Goal: Task Accomplishment & Management: Manage account settings

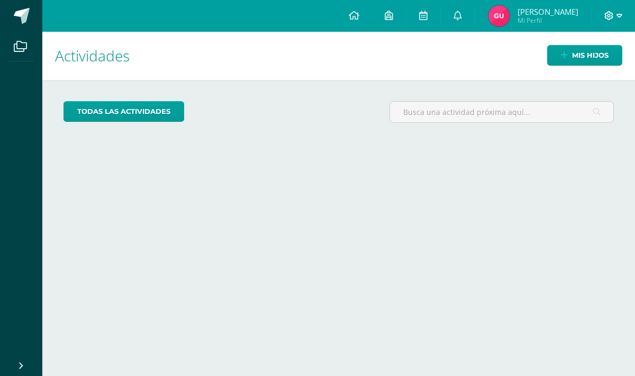
click at [615, 16] on span at bounding box center [613, 16] width 18 height 12
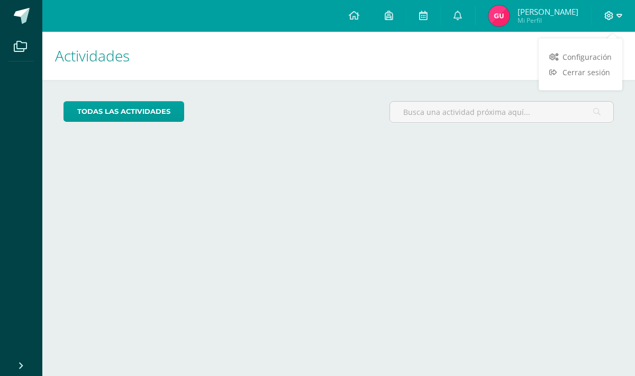
click at [615, 16] on span at bounding box center [613, 16] width 18 height 12
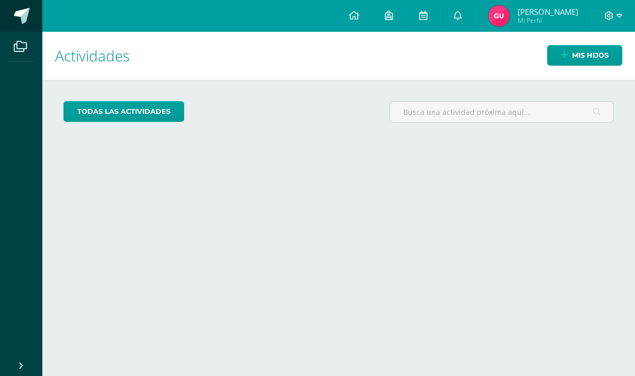
click at [30, 20] on link at bounding box center [21, 16] width 42 height 32
click at [357, 17] on link at bounding box center [354, 16] width 36 height 32
click at [605, 15] on icon at bounding box center [609, 15] width 9 height 9
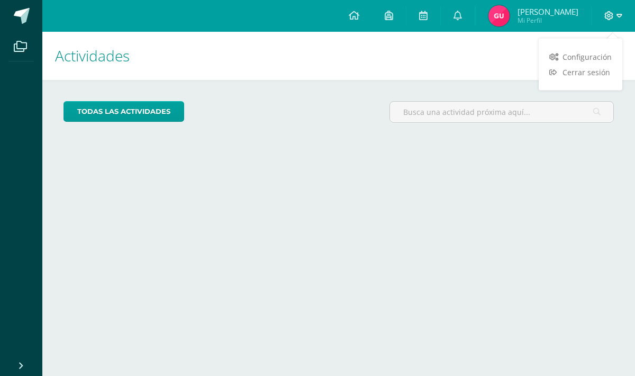
click at [605, 15] on icon at bounding box center [609, 15] width 9 height 9
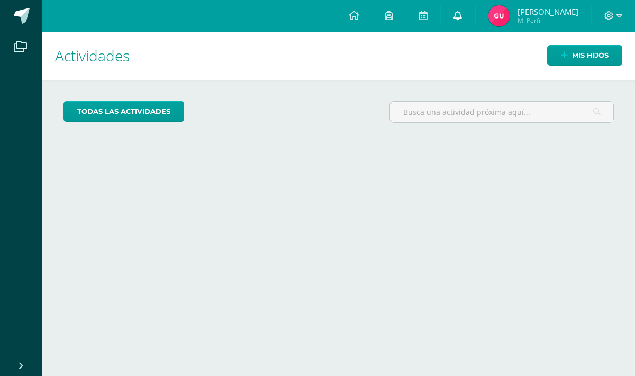
click at [456, 14] on icon at bounding box center [457, 16] width 8 height 10
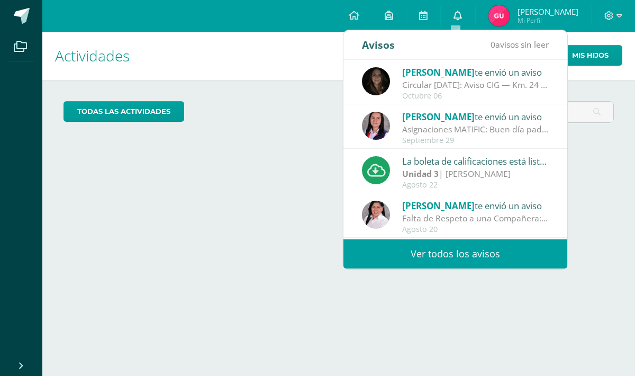
click at [456, 14] on icon at bounding box center [457, 16] width 8 height 10
click at [419, 16] on icon at bounding box center [423, 16] width 8 height 10
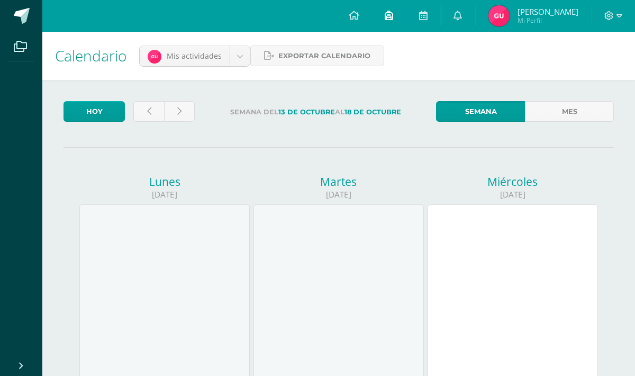
click at [390, 16] on icon at bounding box center [389, 16] width 8 height 10
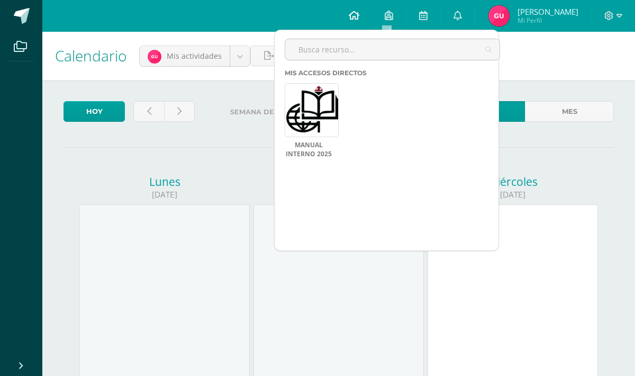
click at [352, 16] on icon at bounding box center [354, 16] width 11 height 10
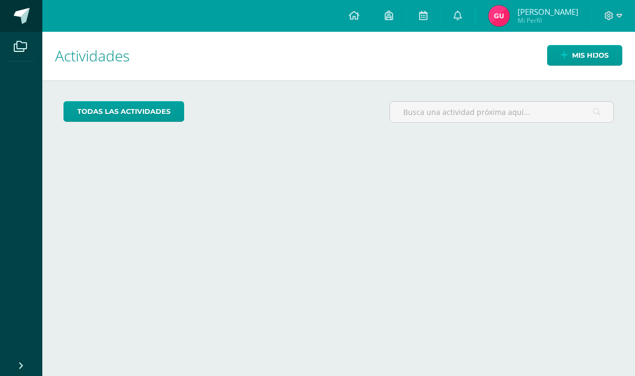
click at [25, 16] on span at bounding box center [22, 16] width 16 height 16
click at [20, 48] on icon at bounding box center [20, 46] width 13 height 11
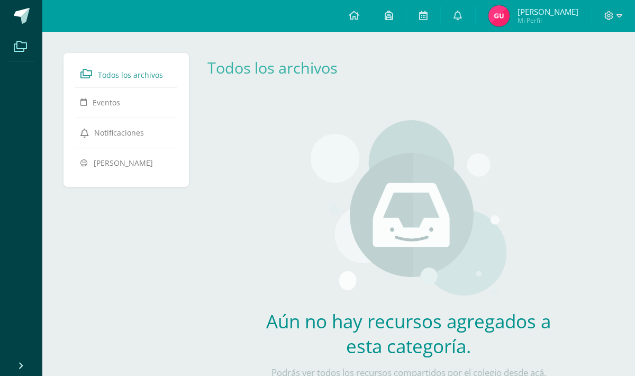
click at [548, 17] on span "[PERSON_NAME]" at bounding box center [547, 11] width 61 height 11
click at [532, 19] on span "Mi Perfil" at bounding box center [547, 20] width 61 height 9
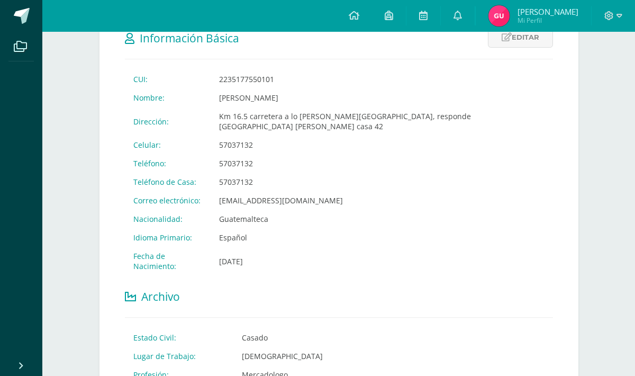
scroll to position [196, 0]
click at [520, 42] on link "Editar" at bounding box center [520, 38] width 65 height 21
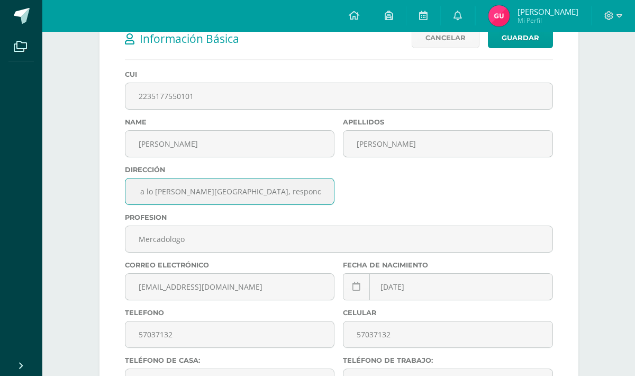
scroll to position [0, 67]
drag, startPoint x: 259, startPoint y: 195, endPoint x: 294, endPoint y: 192, distance: 35.1
click at [294, 192] on input "Km 16.5 carretera a lo de Diéguez, responde cuáles campoverde casa 42" at bounding box center [229, 191] width 209 height 26
drag, startPoint x: 144, startPoint y: 194, endPoint x: 220, endPoint y: 189, distance: 75.8
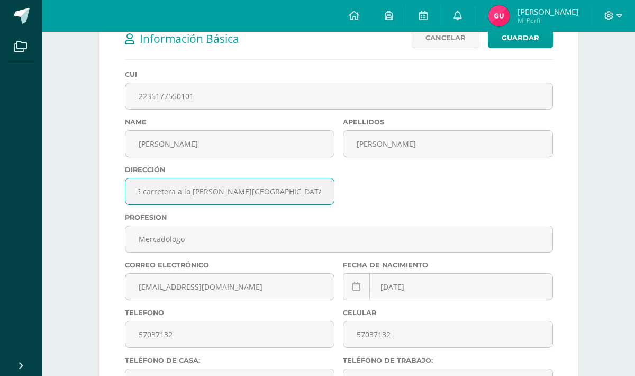
click at [144, 194] on input "Km 16.5 carretera a lo de Diéguez, Residencial Campoverde, casa 42" at bounding box center [229, 191] width 209 height 26
drag, startPoint x: 158, startPoint y: 194, endPoint x: 174, endPoint y: 191, distance: 16.6
click at [174, 191] on input "Km 16.5 Carretera a lo de Diéguez, Residencial Campoverde, casa 42" at bounding box center [229, 191] width 209 height 26
type input "Km 16.5 [PERSON_NAME]. a lo [PERSON_NAME], [GEOGRAPHIC_DATA][PERSON_NAME], [GEO…"
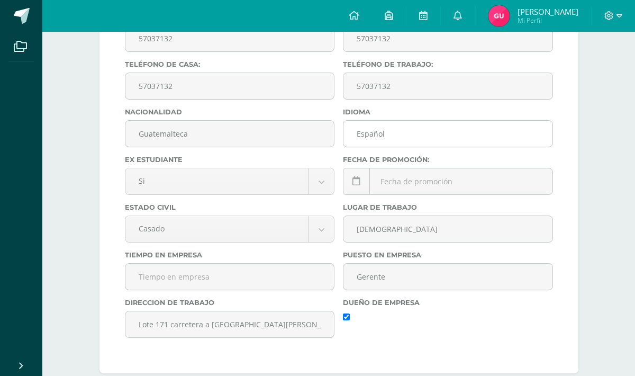
scroll to position [511, 0]
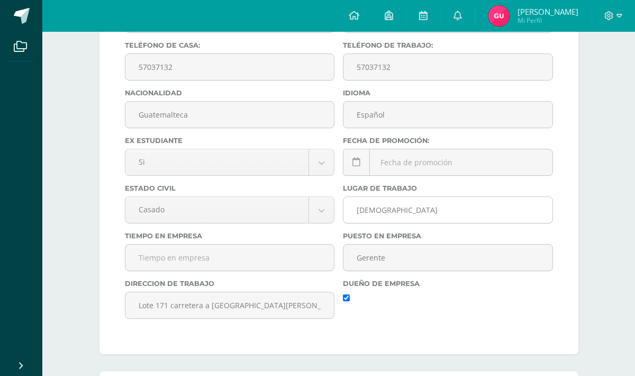
click at [392, 210] on input "Namaste" at bounding box center [447, 210] width 209 height 26
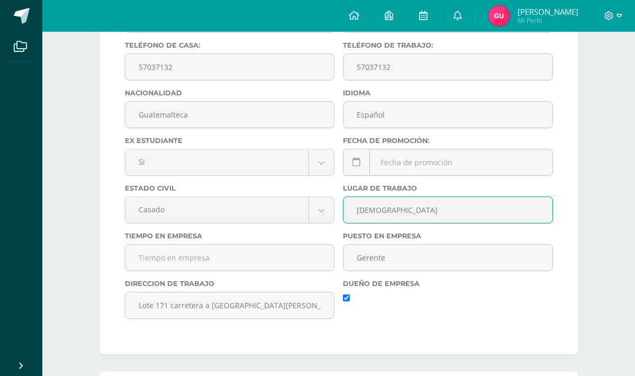
click at [392, 210] on input "Namaste" at bounding box center [447, 210] width 209 height 26
type input "Idea Central"
click at [320, 267] on input "text" at bounding box center [229, 257] width 209 height 26
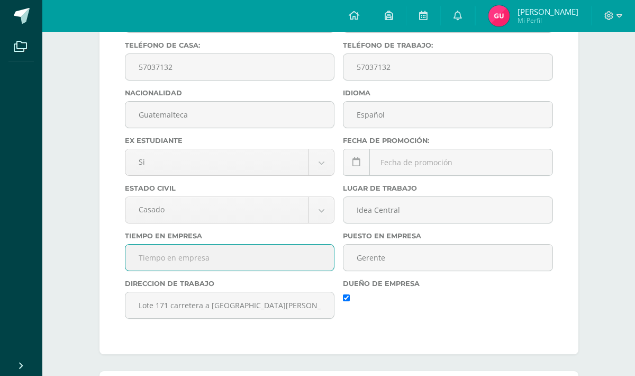
scroll to position [512, 0]
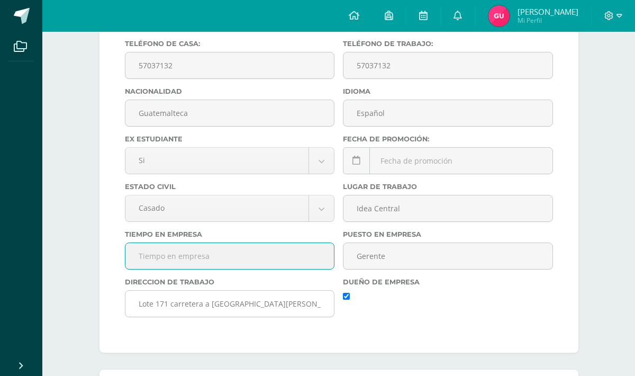
click at [317, 304] on input "Lote 171 carretera a el salvador aldea el canchon" at bounding box center [229, 303] width 209 height 26
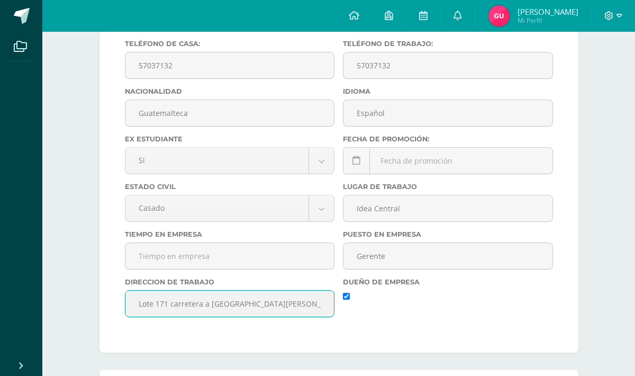
click at [317, 304] on input "Lote 171 carretera a el salvador aldea el canchon" at bounding box center [229, 303] width 209 height 26
click at [317, 305] on input "Lote 171 carretera a el salvador aldea el canchon" at bounding box center [229, 303] width 209 height 26
click at [276, 265] on input "text" at bounding box center [229, 256] width 209 height 26
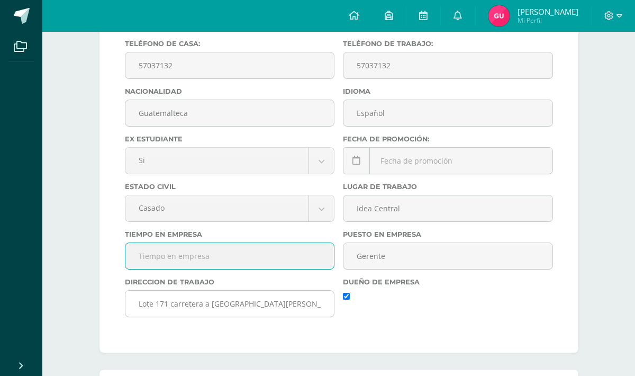
click at [278, 313] on input "Lote 171 carretera a el salvador aldea el canchon" at bounding box center [229, 303] width 209 height 26
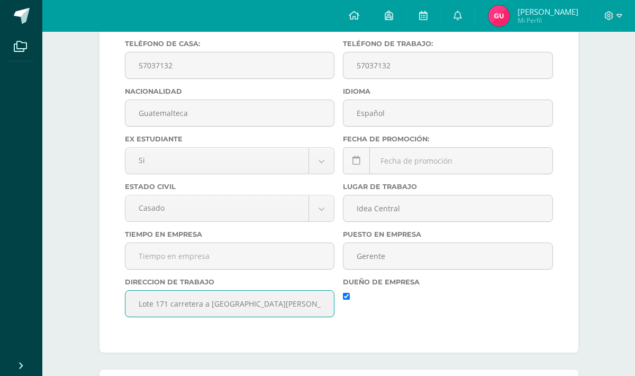
click at [278, 313] on input "Lote 171 carretera a el salvador aldea el canchon" at bounding box center [229, 303] width 209 height 26
click at [277, 313] on input "Lote 171 carretera a el salvador aldea el canchon" at bounding box center [229, 303] width 209 height 26
paste input "5ta [STREET_ADDRESS]. Edificio Europlaza. Torre 2. Oficina 703. [GEOGRAPHIC_DAT…"
type input "5ta [STREET_ADDRESS]. Edificio Europlaza. Torre 2. Oficina 703. [GEOGRAPHIC_DAT…"
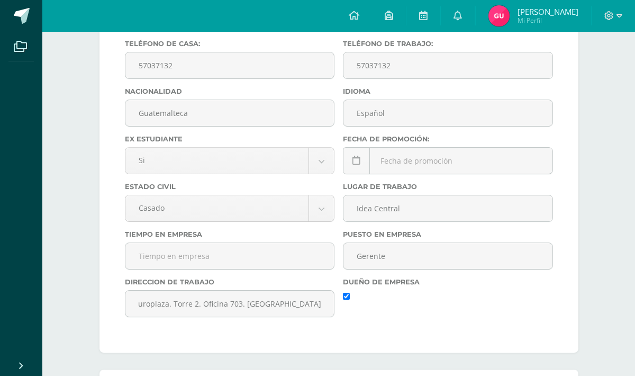
click at [345, 299] on input "checkbox" at bounding box center [346, 296] width 7 height 7
checkbox input "false"
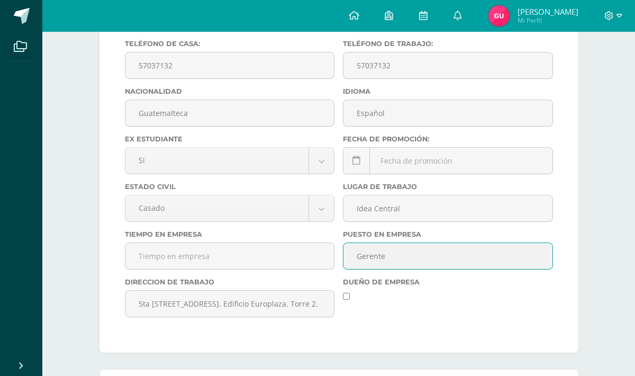
click at [369, 258] on input "Gerente" at bounding box center [447, 256] width 209 height 26
click at [369, 257] on input "Gerente" at bounding box center [447, 256] width 209 height 26
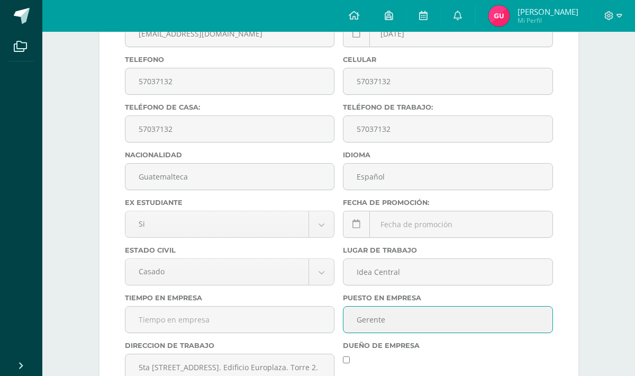
scroll to position [451, 0]
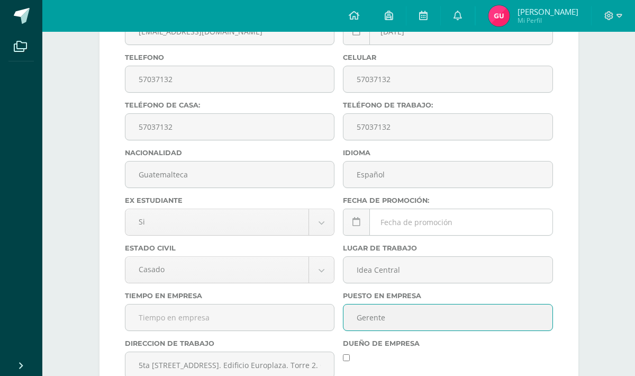
click at [411, 221] on div "October, 2025 Mo Tu We Th Fr Sa Su 29 30 1 2 3 4 5 6 7 8 9 10 11 12 13 14 15 16…" at bounding box center [448, 225] width 210 height 35
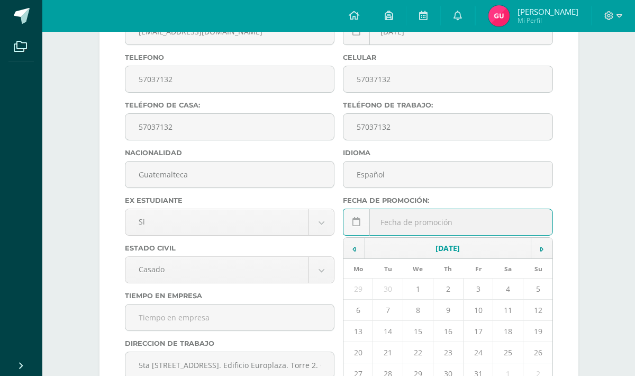
click at [560, 215] on form "Información Básica Editar Cancelar Guardar CUI: 2235177550101 Nombre: Guillermo…" at bounding box center [338, 85] width 479 height 658
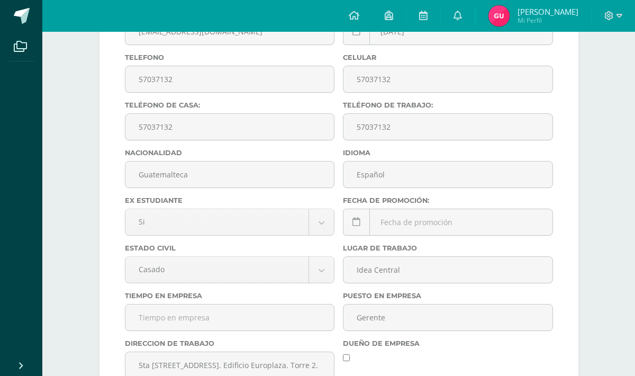
click at [475, 225] on div "October, 2025 Mo Tu We Th Fr Sa Su 29 30 1 2 3 4 5 6 7 8 9 10 11 12 13 14 15 16…" at bounding box center [448, 225] width 210 height 35
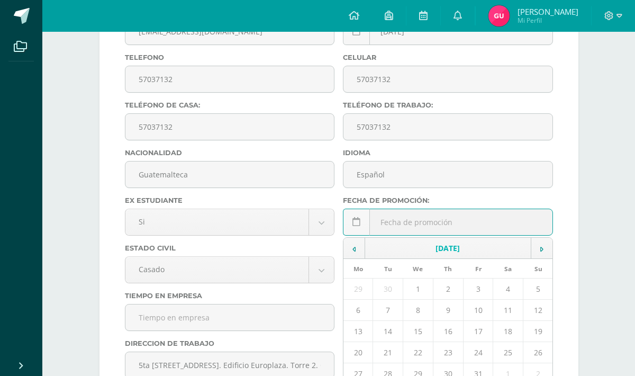
click at [469, 250] on td "[DATE]" at bounding box center [448, 248] width 166 height 21
click at [358, 249] on td at bounding box center [354, 248] width 22 height 21
click at [357, 249] on td at bounding box center [354, 248] width 22 height 21
click at [356, 249] on td at bounding box center [354, 248] width 22 height 21
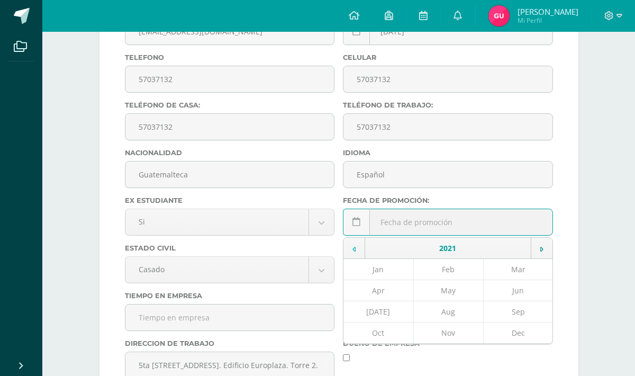
click at [356, 249] on td at bounding box center [354, 248] width 22 height 21
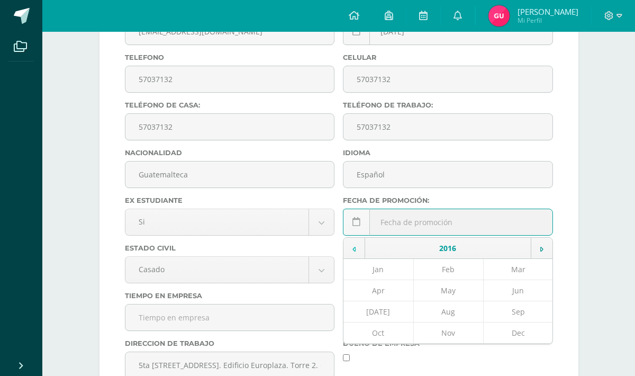
click at [356, 249] on td at bounding box center [354, 248] width 22 height 21
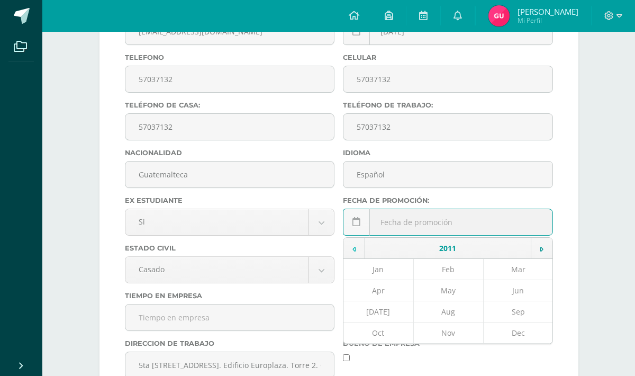
click at [356, 249] on td at bounding box center [354, 248] width 22 height 21
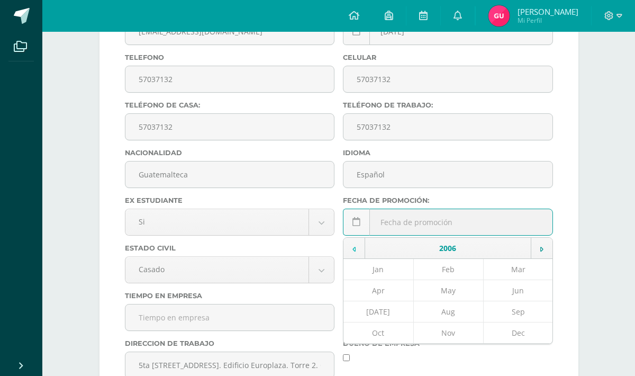
click at [356, 249] on td at bounding box center [354, 248] width 22 height 21
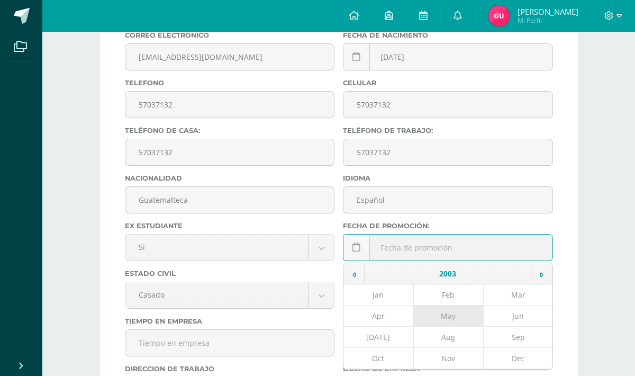
scroll to position [423, 0]
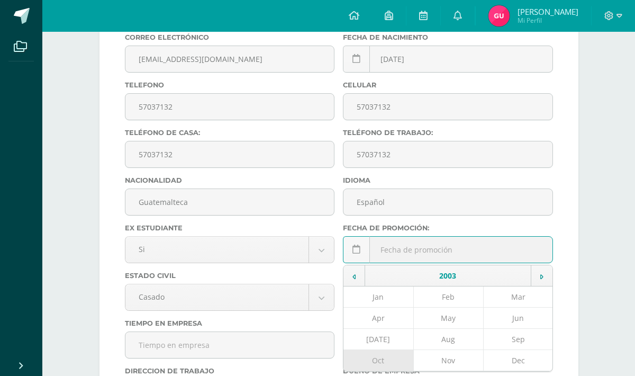
click at [393, 358] on td "Oct" at bounding box center [378, 360] width 70 height 21
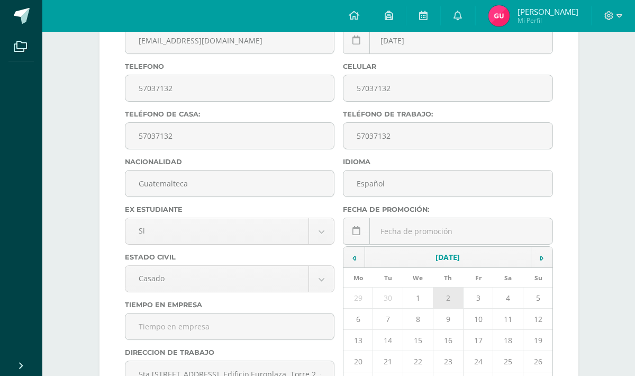
scroll to position [448, 0]
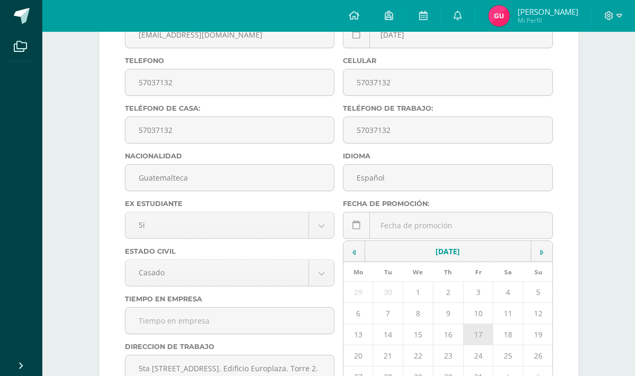
click at [480, 340] on td "17" at bounding box center [478, 334] width 30 height 21
type input "2003-10-17"
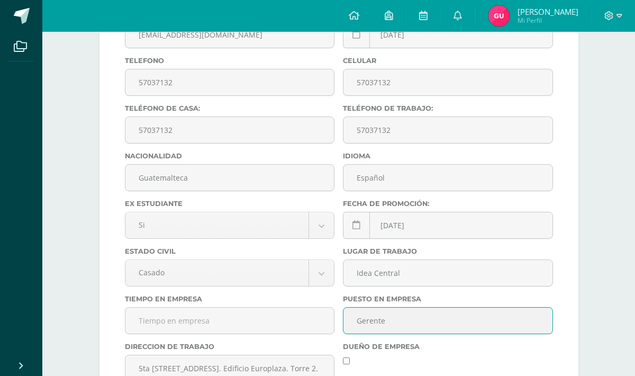
click at [399, 326] on input "Gerente" at bounding box center [447, 320] width 209 height 26
type input "Asesor Inmobiliario"
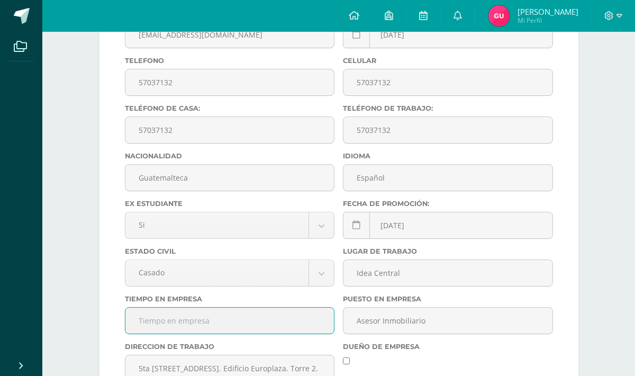
click at [283, 318] on input "text" at bounding box center [229, 320] width 209 height 26
type input "a"
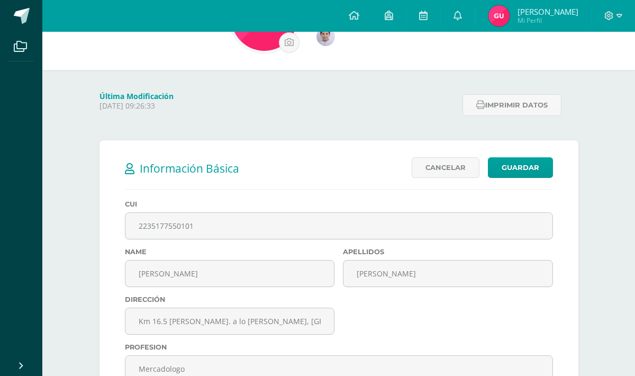
scroll to position [65, 0]
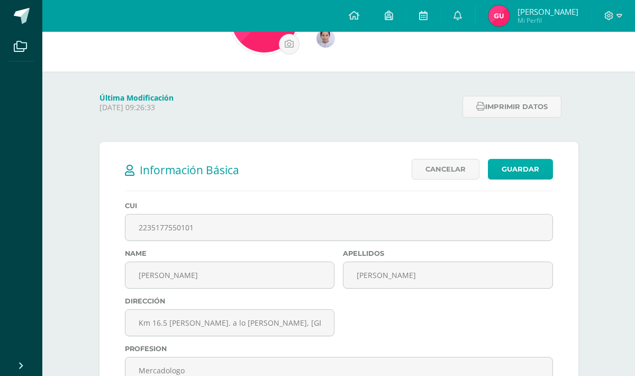
type input "Año y medio"
click at [535, 172] on link "Guardar" at bounding box center [520, 169] width 65 height 21
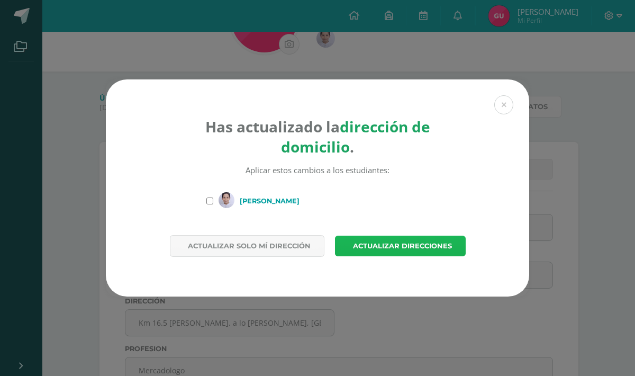
click at [427, 248] on span "Actualizar direcciones" at bounding box center [402, 246] width 99 height 20
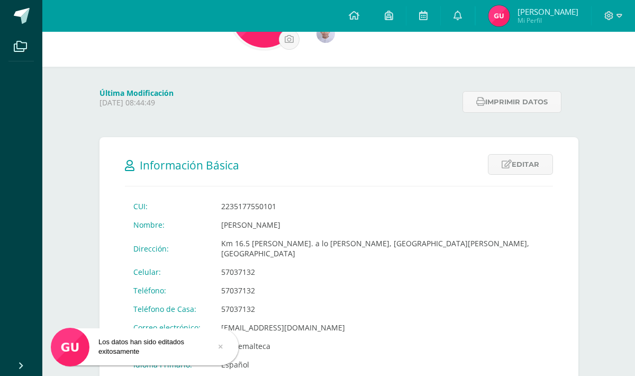
scroll to position [142, 0]
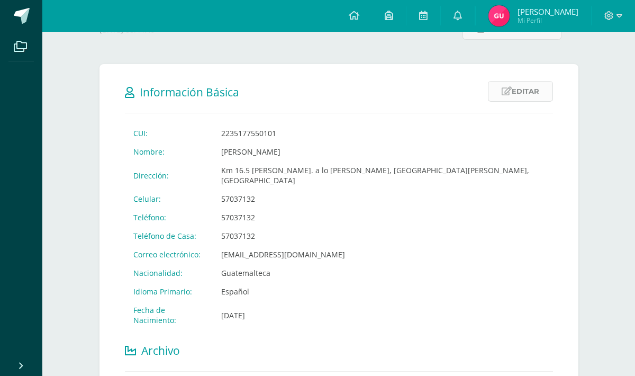
click at [526, 93] on link "Editar" at bounding box center [520, 91] width 65 height 21
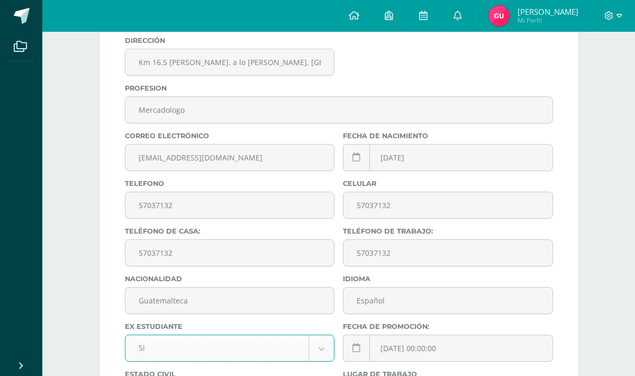
scroll to position [344, 0]
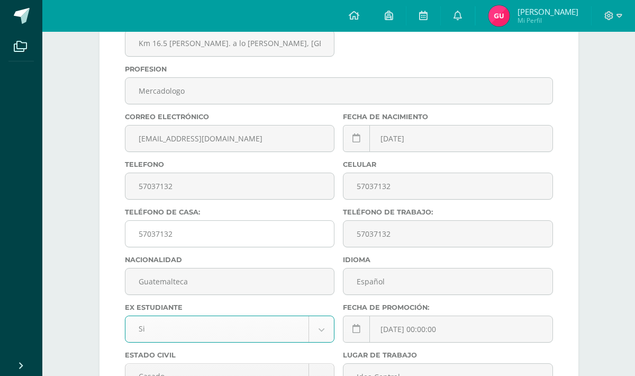
click at [255, 244] on input "57037132" at bounding box center [229, 234] width 209 height 26
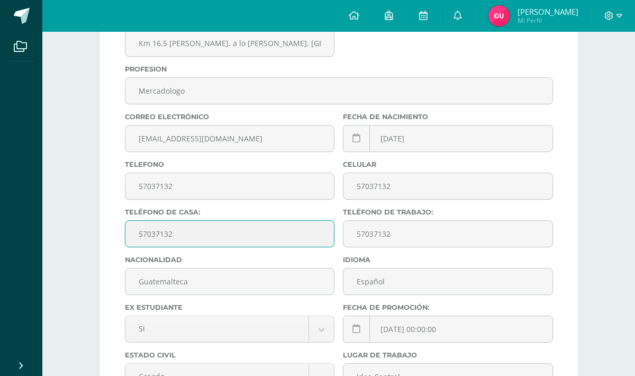
click at [256, 244] on input "57037132" at bounding box center [229, 234] width 209 height 26
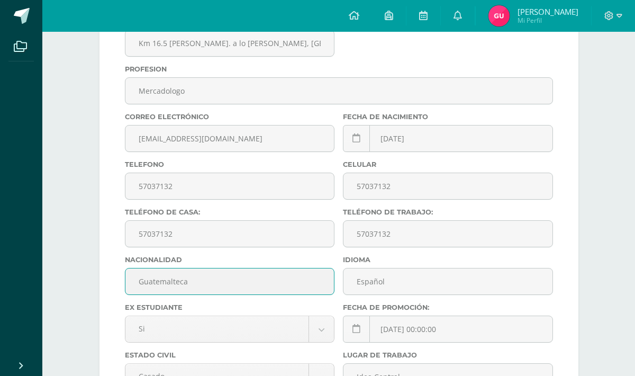
click at [269, 280] on input "Guatemalteca" at bounding box center [229, 281] width 209 height 26
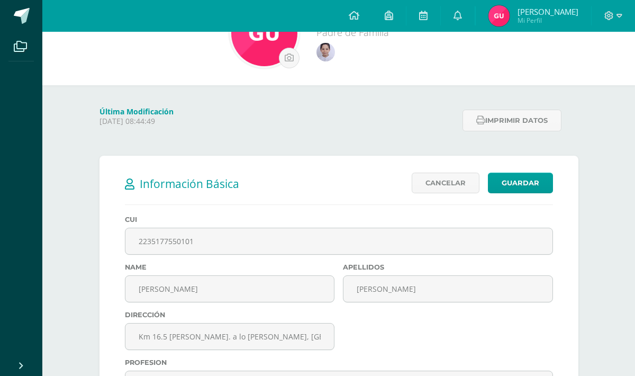
scroll to position [0, 0]
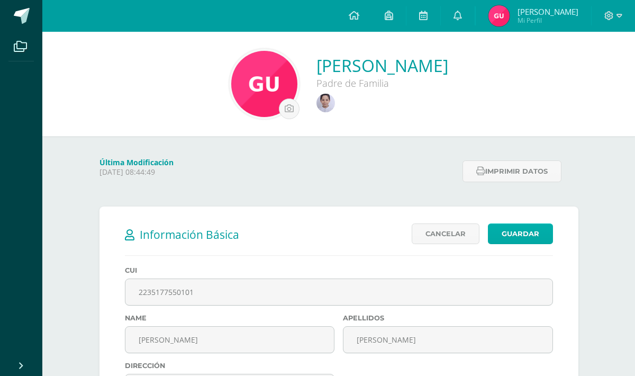
type input "Guatemalteco"
click at [517, 230] on link "Guardar" at bounding box center [520, 233] width 65 height 21
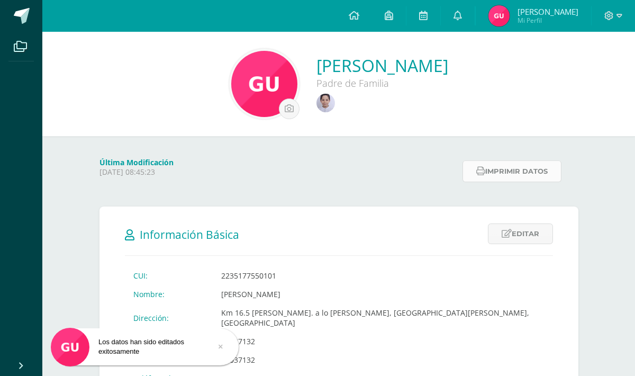
click at [524, 169] on button "Imprimir datos" at bounding box center [511, 171] width 99 height 22
